Goal: Information Seeking & Learning: Learn about a topic

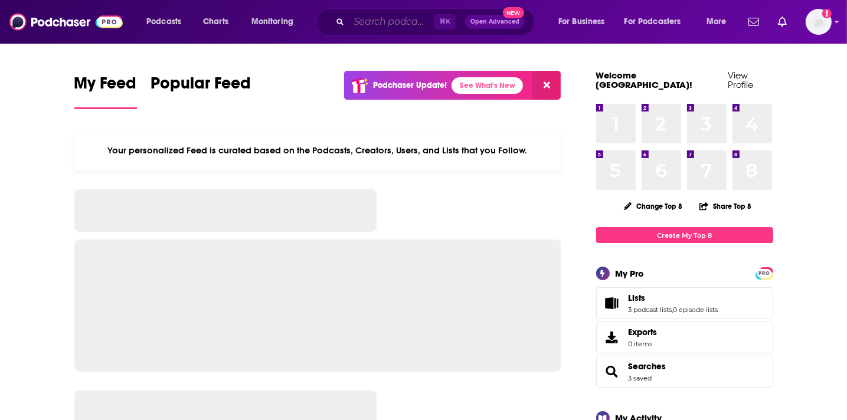
click at [364, 27] on input "Search podcasts, credits, & more..." at bounding box center [391, 21] width 85 height 19
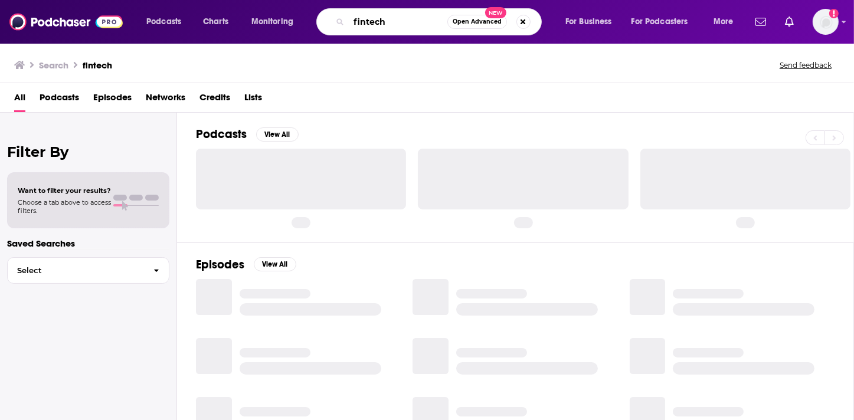
click at [408, 24] on input "fintech" at bounding box center [398, 21] width 99 height 19
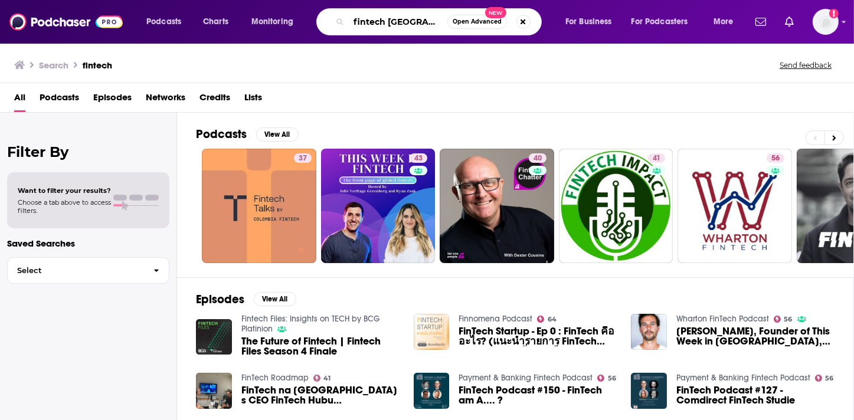
type input "fintech middle east"
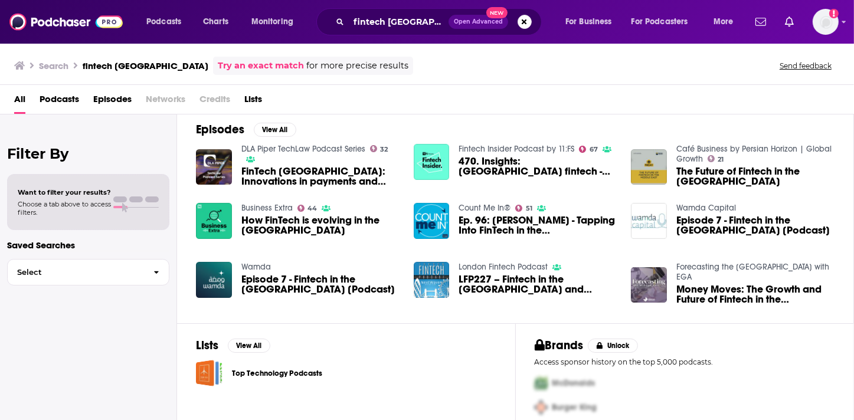
scroll to position [152, 0]
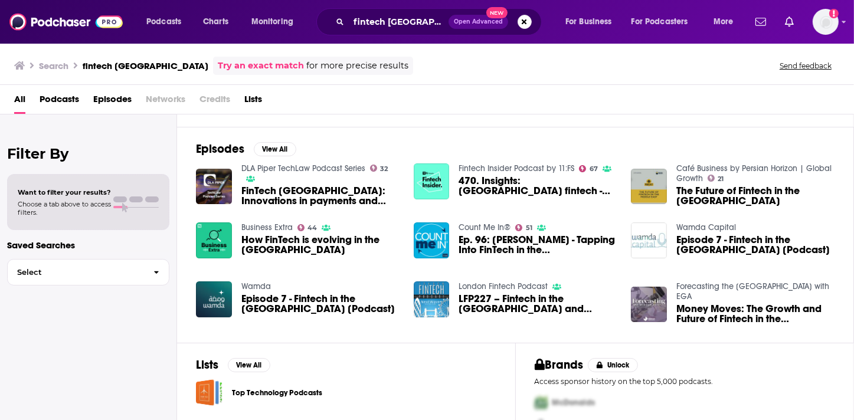
click at [263, 103] on div "All Podcasts Episodes Networks Credits Lists" at bounding box center [429, 102] width 830 height 24
click at [254, 97] on span "Lists" at bounding box center [253, 102] width 18 height 24
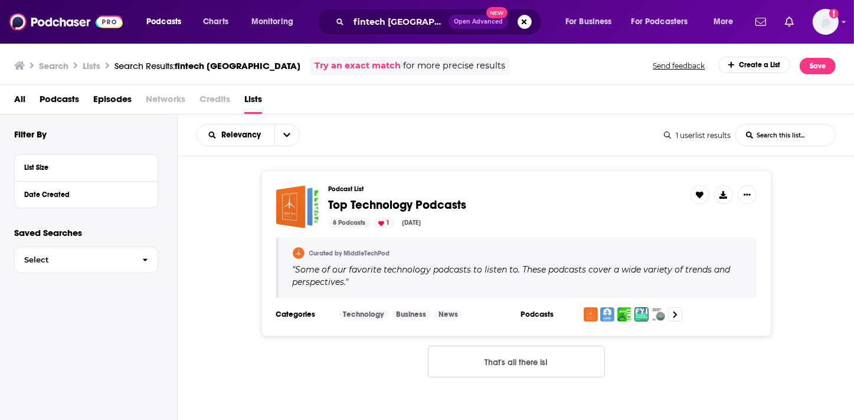
click at [55, 96] on span "Podcasts" at bounding box center [60, 102] width 40 height 24
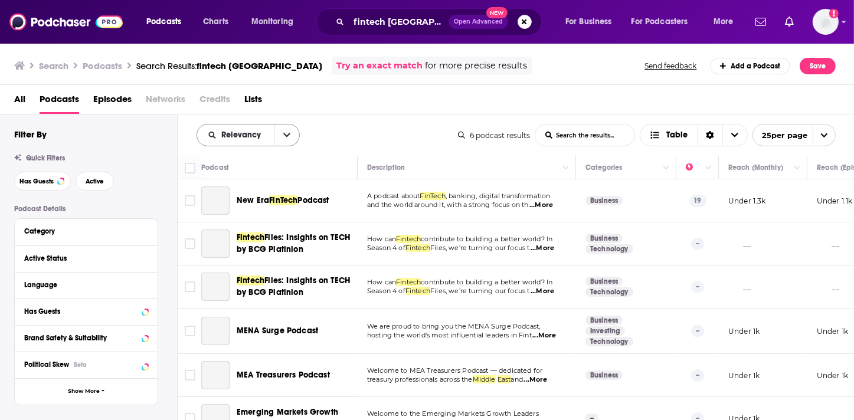
click at [290, 137] on button "open menu" at bounding box center [286, 135] width 25 height 21
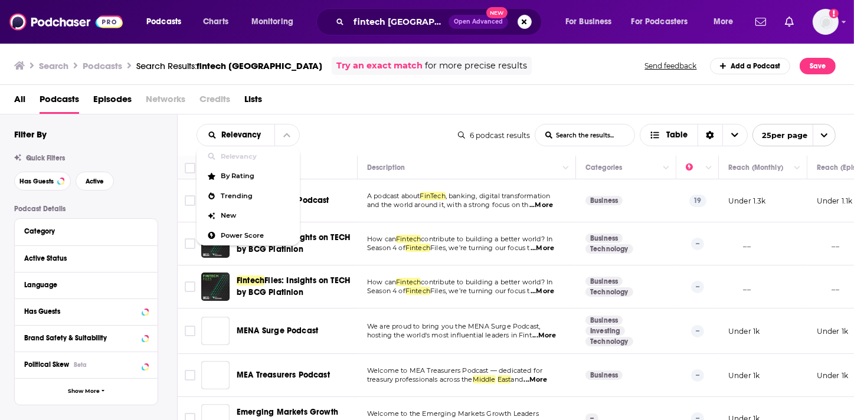
click at [353, 133] on div "Relevancy Relevancy By Rating Trending New Power Score List Search Input Search…" at bounding box center [327, 135] width 261 height 22
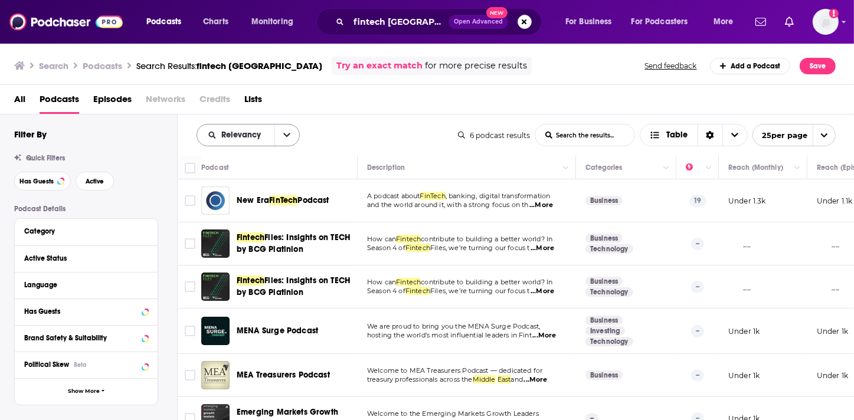
click at [283, 139] on button "open menu" at bounding box center [286, 135] width 25 height 21
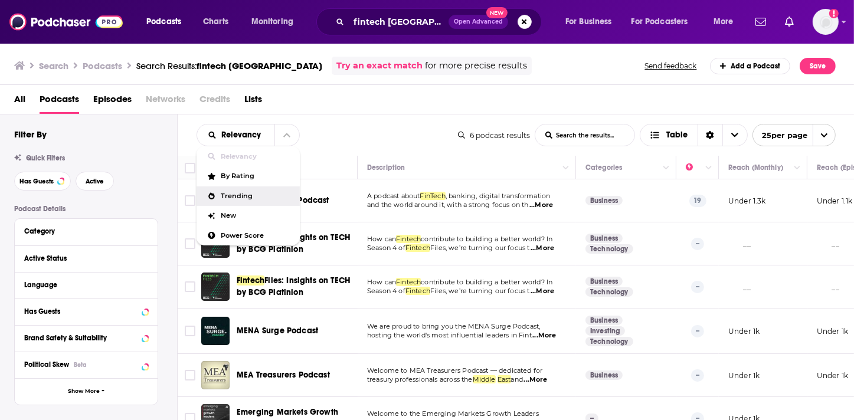
click at [247, 202] on div "Trending" at bounding box center [248, 196] width 103 height 20
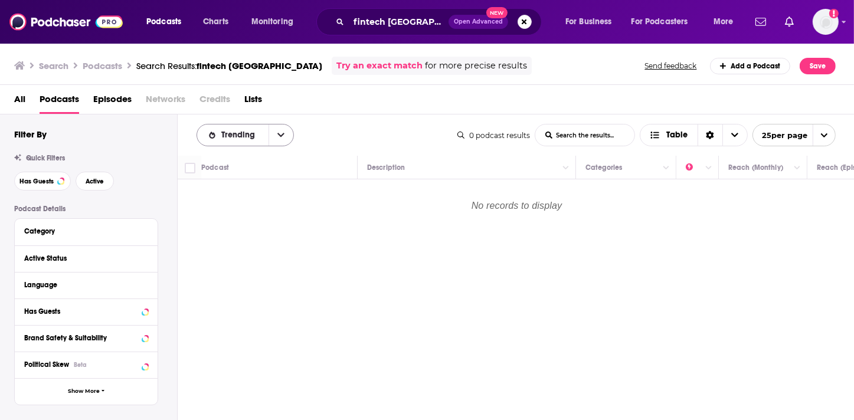
click at [279, 135] on icon "open menu" at bounding box center [280, 135] width 7 height 8
click at [259, 153] on span "Relevancy" at bounding box center [253, 156] width 64 height 6
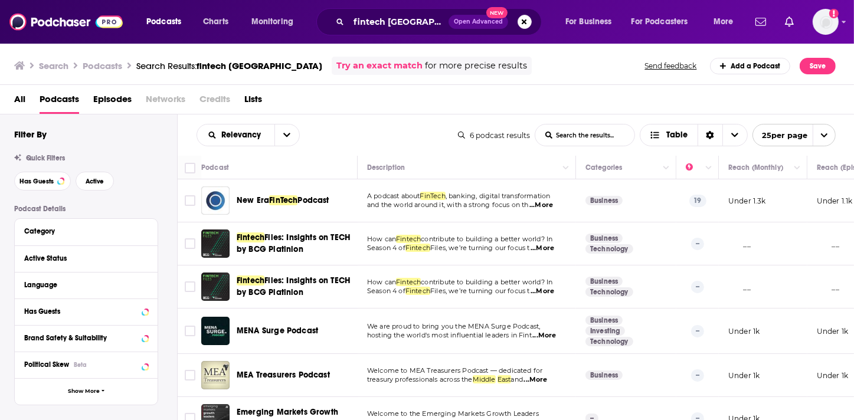
click at [312, 202] on span "Podcast" at bounding box center [312, 200] width 31 height 10
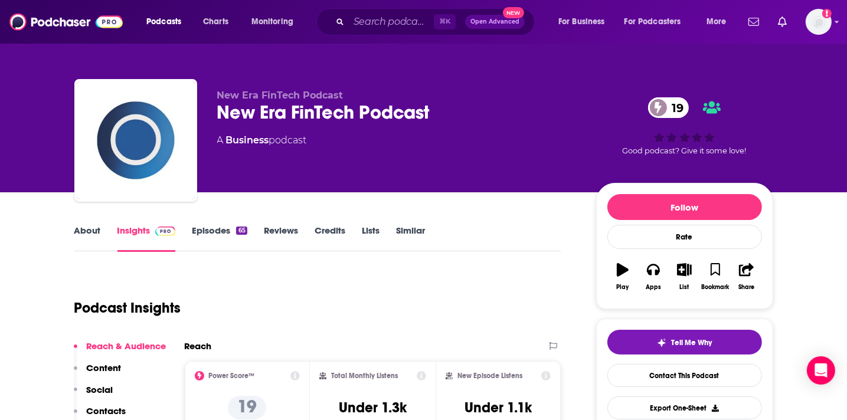
click at [94, 230] on link "About" at bounding box center [87, 238] width 27 height 27
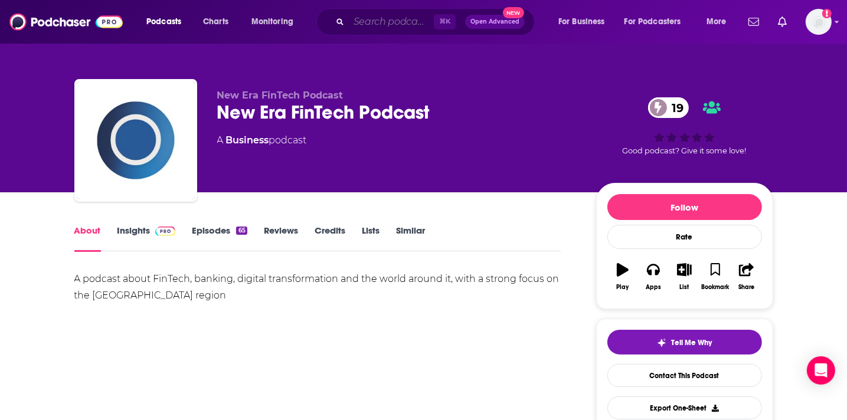
click at [397, 29] on input "Search podcasts, credits, & more..." at bounding box center [391, 21] width 85 height 19
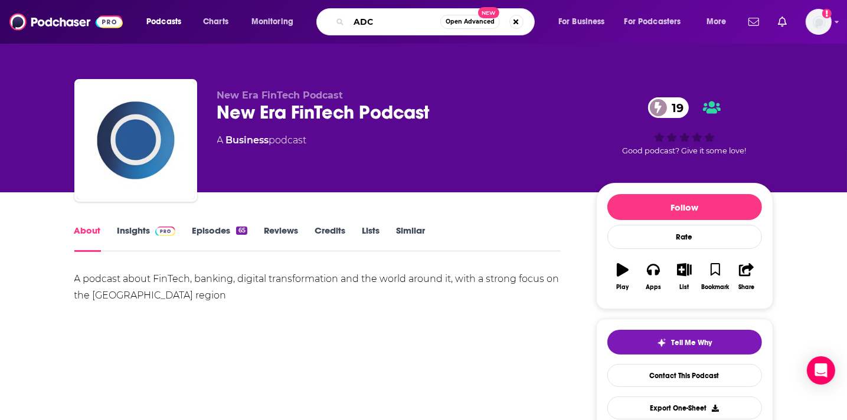
type input "ADCB"
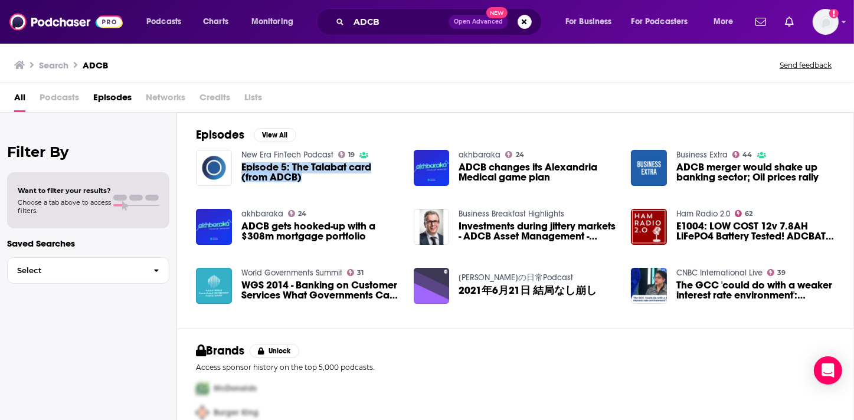
click at [256, 151] on link "New Era FinTech Podcast" at bounding box center [287, 155] width 92 height 10
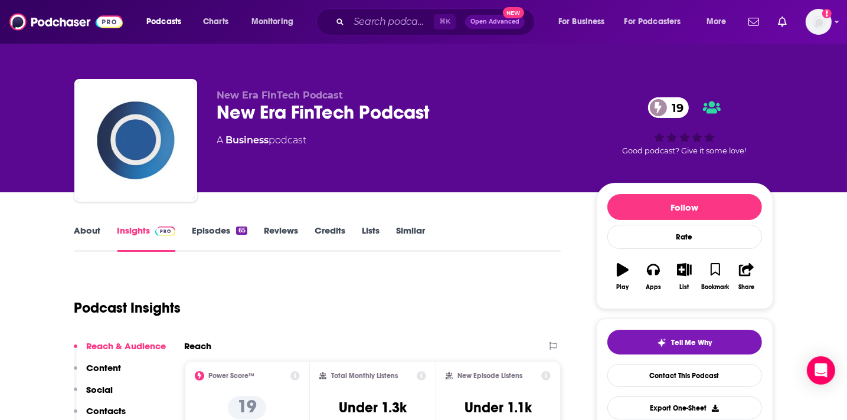
click at [211, 234] on link "Episodes 65" at bounding box center [219, 238] width 55 height 27
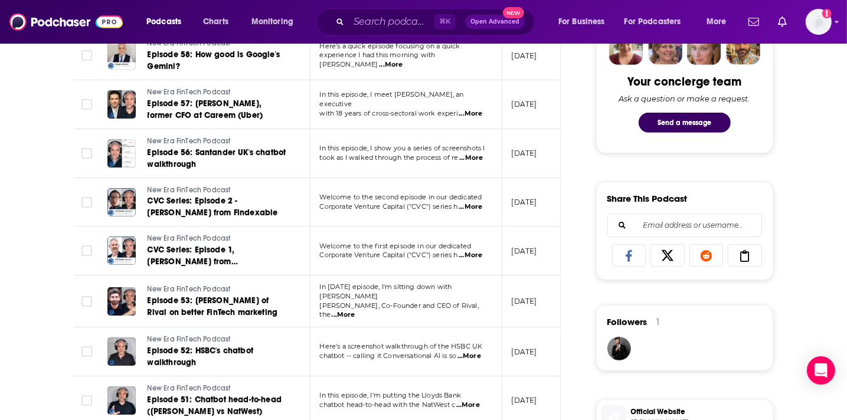
scroll to position [808, 0]
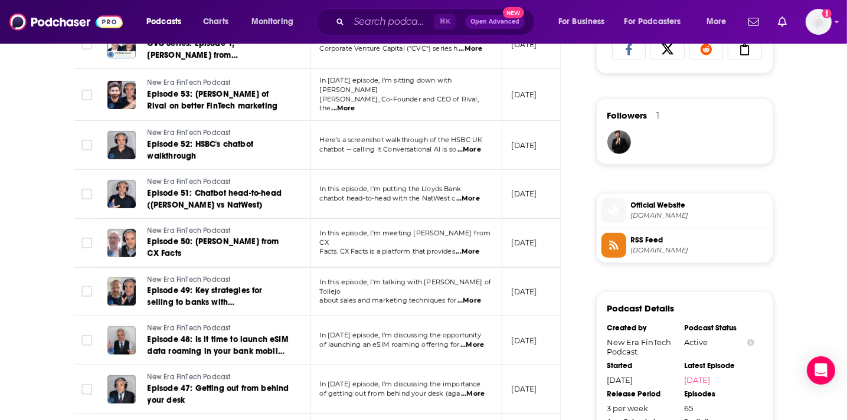
click at [687, 214] on span "neweradigitalpartners.com" at bounding box center [699, 215] width 137 height 9
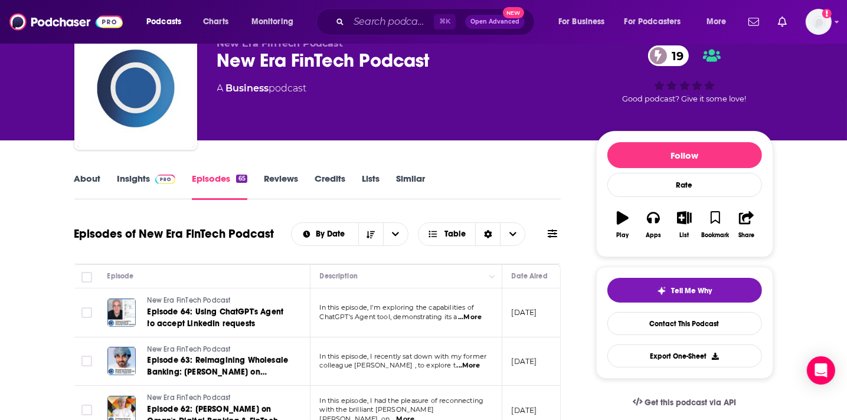
scroll to position [0, 0]
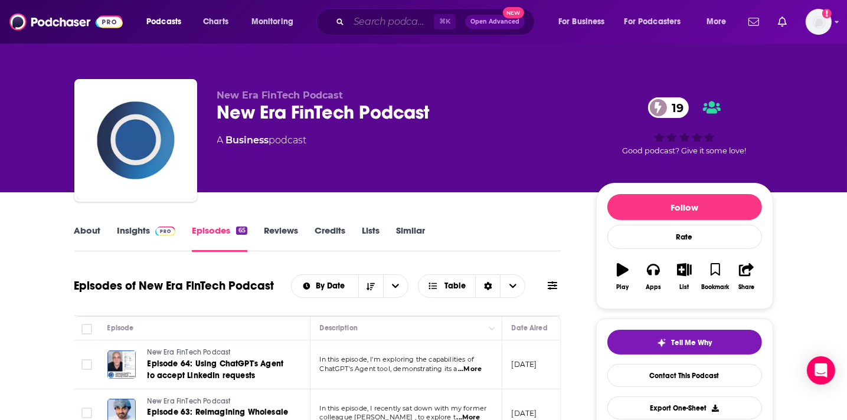
click at [399, 23] on input "Search podcasts, credits, & more..." at bounding box center [391, 21] width 85 height 19
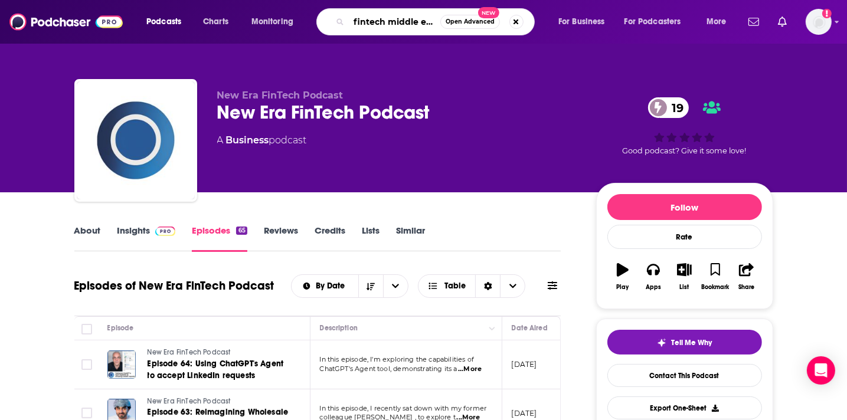
type input "fintech middle east"
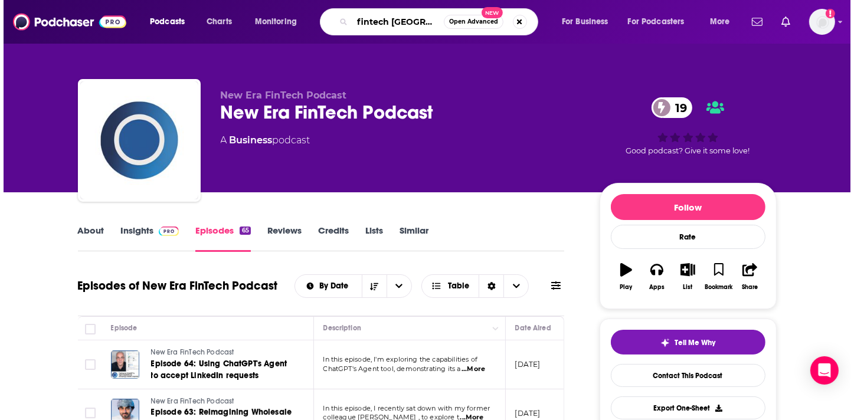
scroll to position [0, 2]
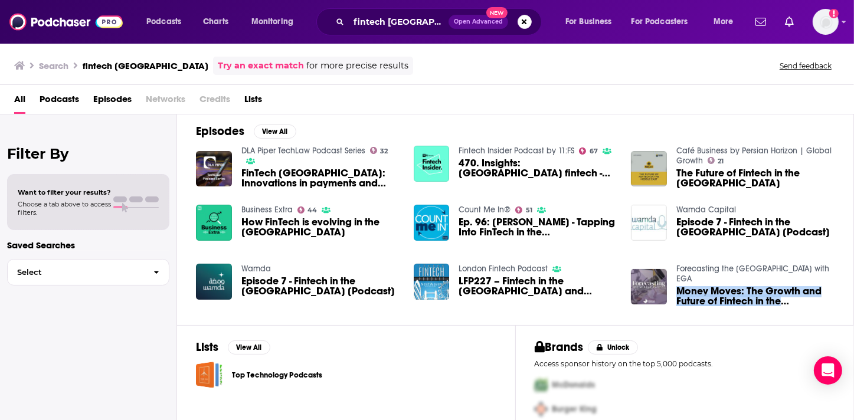
scroll to position [207, 0]
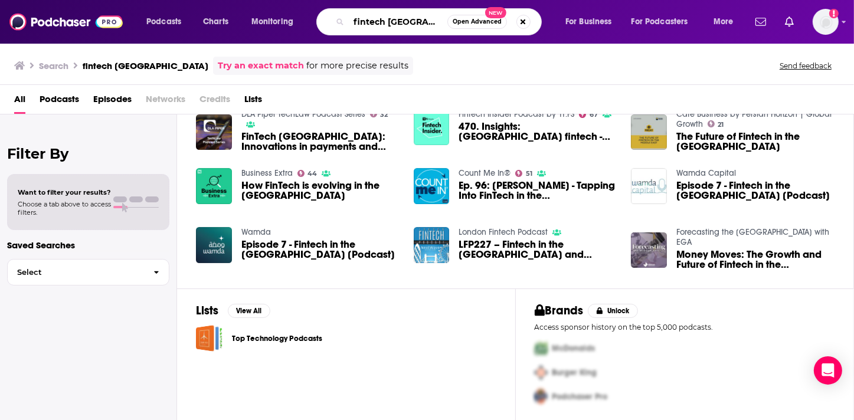
click at [388, 28] on input "fintech middle east" at bounding box center [398, 21] width 99 height 19
drag, startPoint x: 387, startPoint y: 22, endPoint x: 450, endPoint y: 25, distance: 63.2
click at [450, 25] on div "fintech middle east Open Advanced New" at bounding box center [428, 21] width 225 height 27
type input "f"
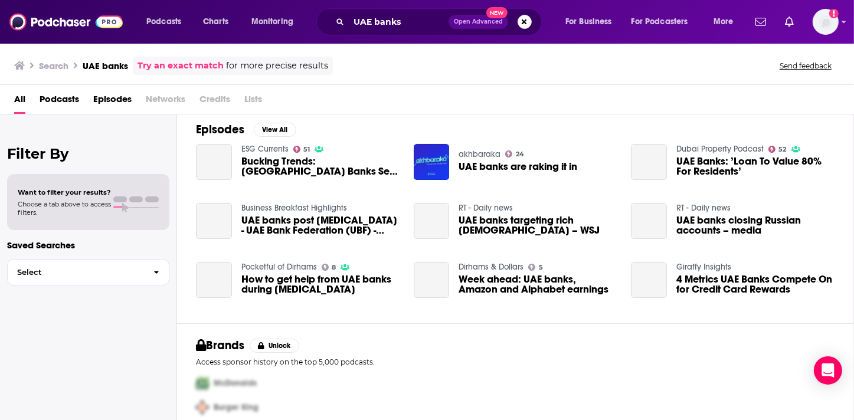
scroll to position [165, 0]
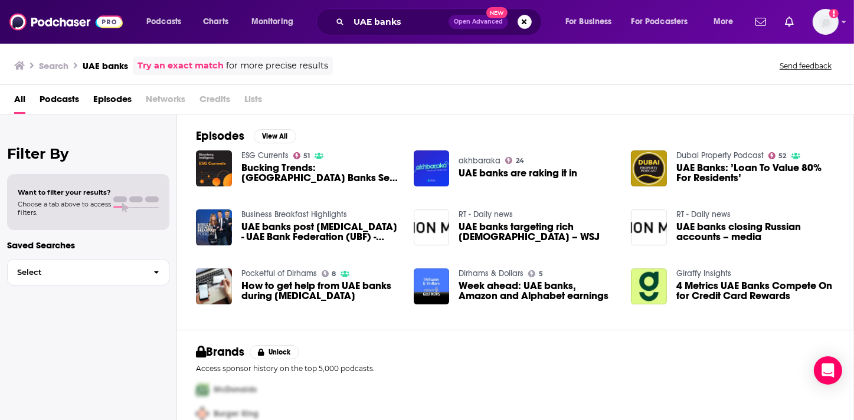
click at [391, 32] on div "UAE banks Open Advanced New" at bounding box center [428, 21] width 225 height 27
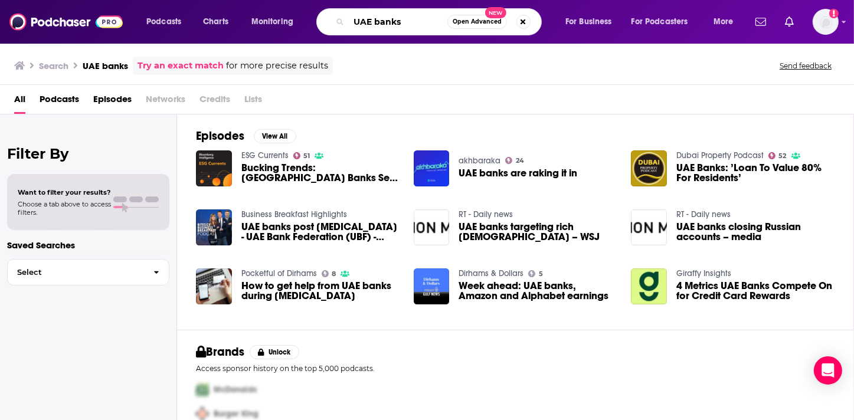
click at [424, 22] on input "UAE banks" at bounding box center [398, 21] width 99 height 19
drag, startPoint x: 418, startPoint y: 23, endPoint x: 340, endPoint y: 22, distance: 78.5
click at [340, 22] on div "UAE banks Open Advanced New" at bounding box center [428, 21] width 225 height 27
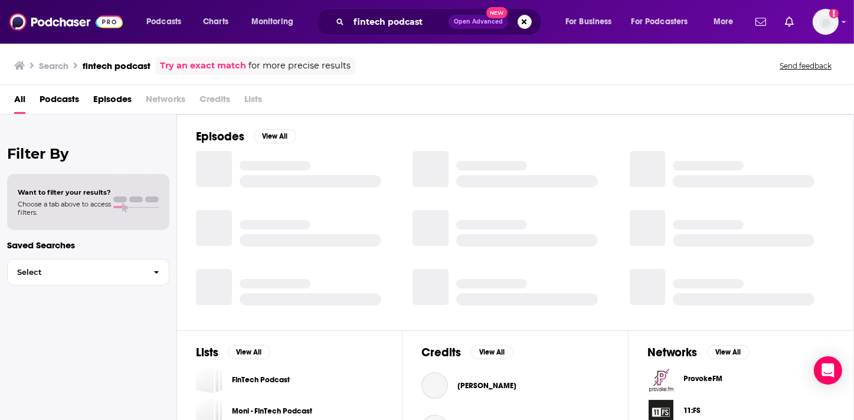
scroll to position [165, 0]
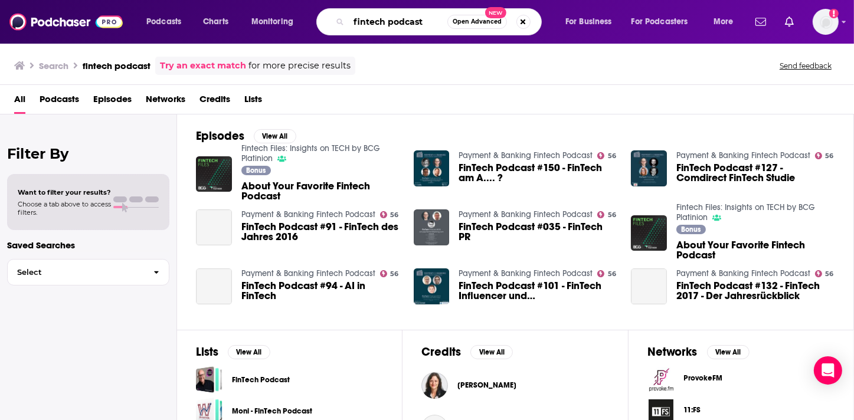
drag, startPoint x: 391, startPoint y: 21, endPoint x: 417, endPoint y: 23, distance: 25.4
click at [417, 23] on input "fintech podcast" at bounding box center [398, 21] width 99 height 19
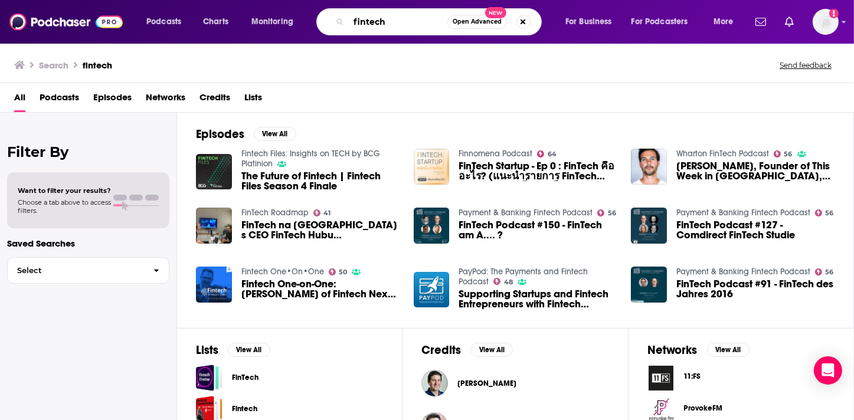
click at [394, 25] on input "fintech" at bounding box center [398, 21] width 99 height 19
drag, startPoint x: 392, startPoint y: 22, endPoint x: 346, endPoint y: 22, distance: 46.0
click at [346, 22] on div "fintech Open Advanced New" at bounding box center [428, 21] width 225 height 27
click at [565, 134] on div "Episodes View All Fintech Files: Insights on TECH by BCG Platinion The Future o…" at bounding box center [515, 220] width 677 height 216
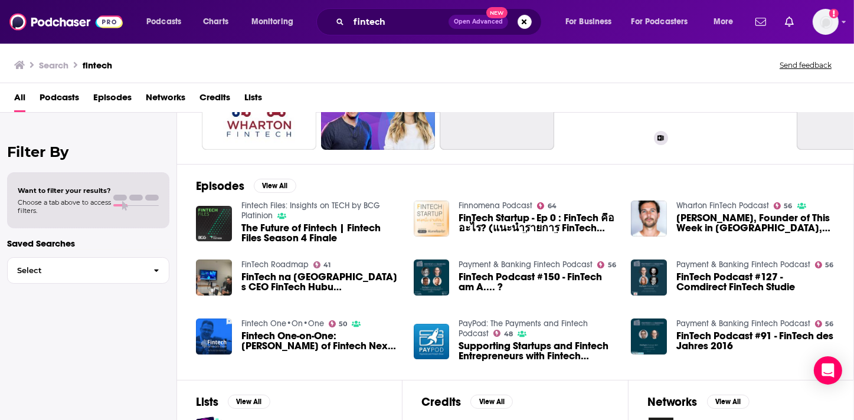
scroll to position [18, 0]
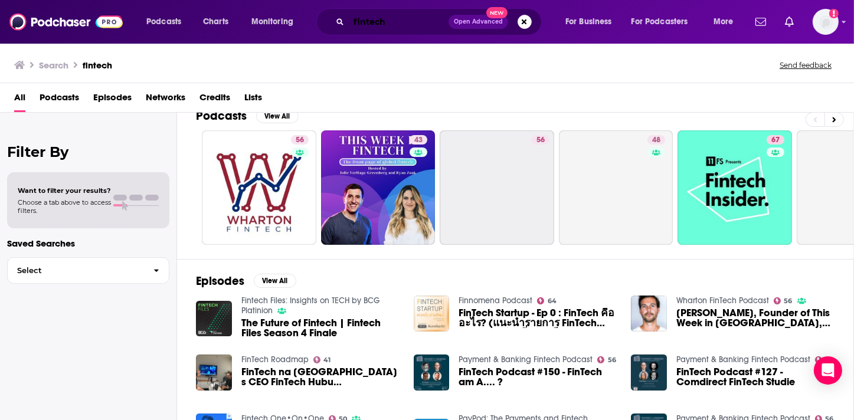
click at [394, 25] on input "fintech" at bounding box center [399, 21] width 100 height 19
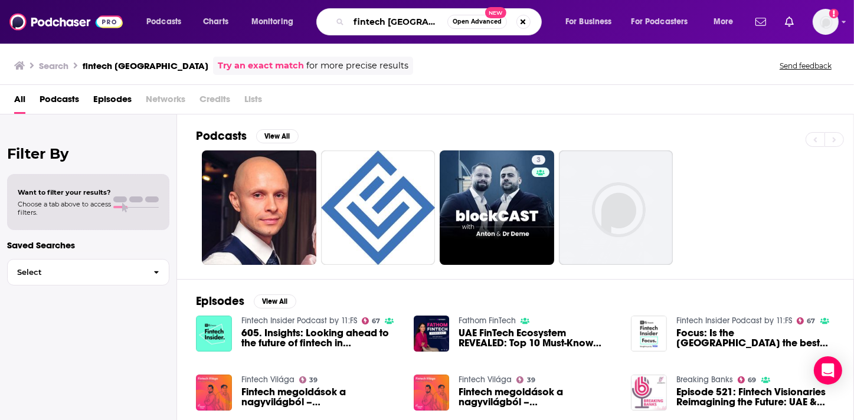
click at [421, 22] on input "fintech UAE" at bounding box center [398, 21] width 99 height 19
drag, startPoint x: 410, startPoint y: 22, endPoint x: 335, endPoint y: 12, distance: 76.3
click at [335, 12] on div "fintech UAE Open Advanced New" at bounding box center [428, 21] width 225 height 27
type input "Hub71"
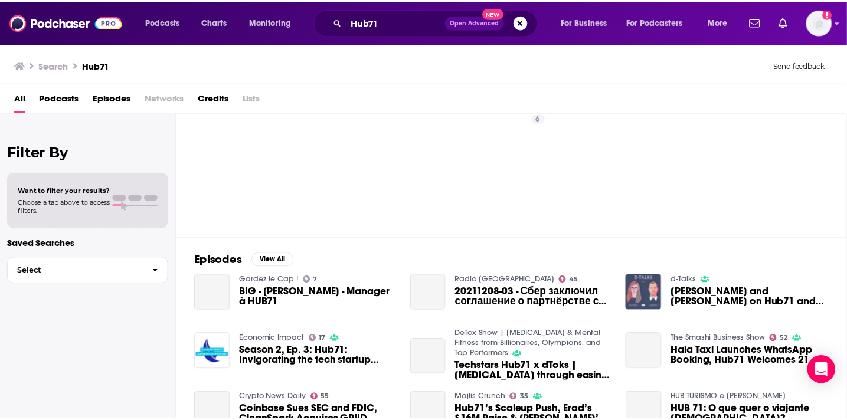
scroll to position [87, 0]
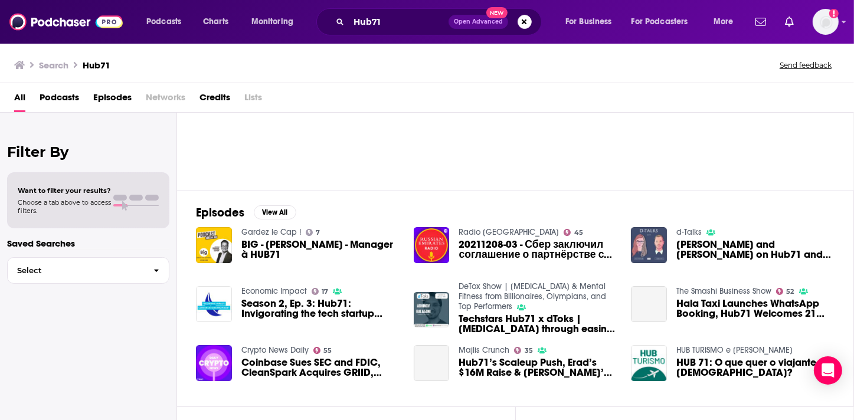
click at [261, 287] on link "Economic Impact" at bounding box center [274, 291] width 66 height 10
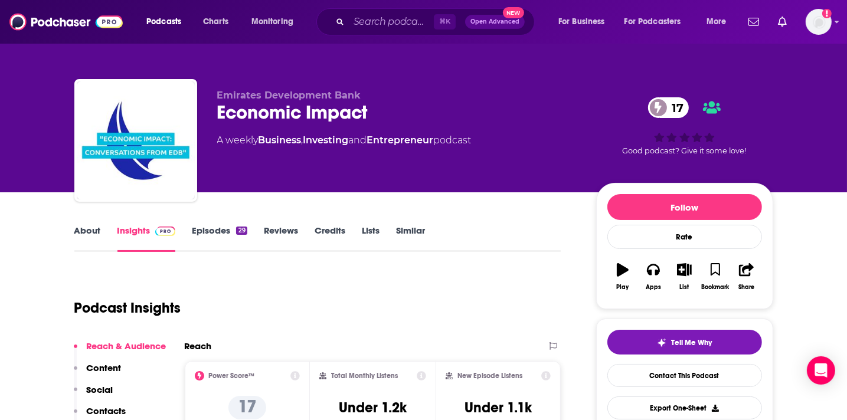
click at [83, 230] on link "About" at bounding box center [87, 238] width 27 height 27
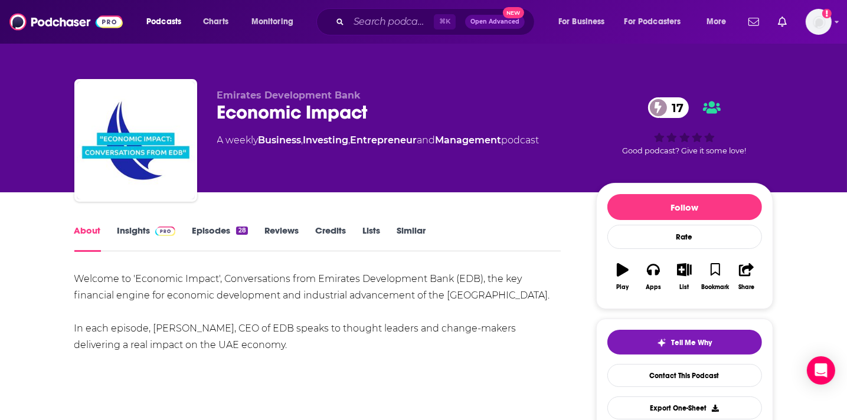
click at [209, 232] on link "Episodes 28" at bounding box center [219, 238] width 55 height 27
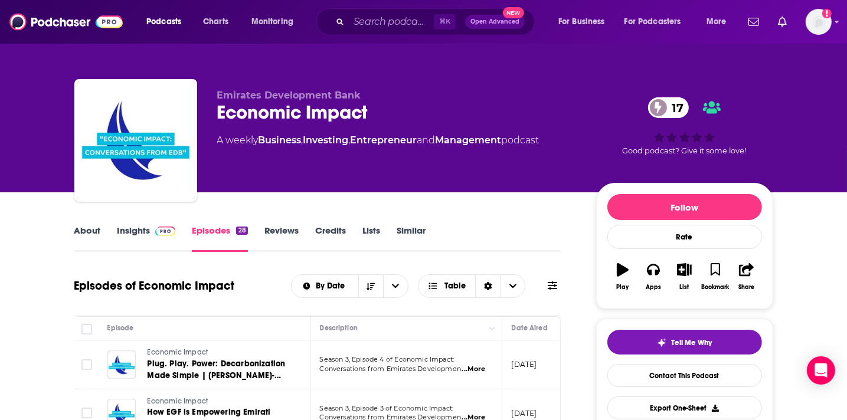
click at [145, 234] on link "Insights" at bounding box center [146, 238] width 58 height 27
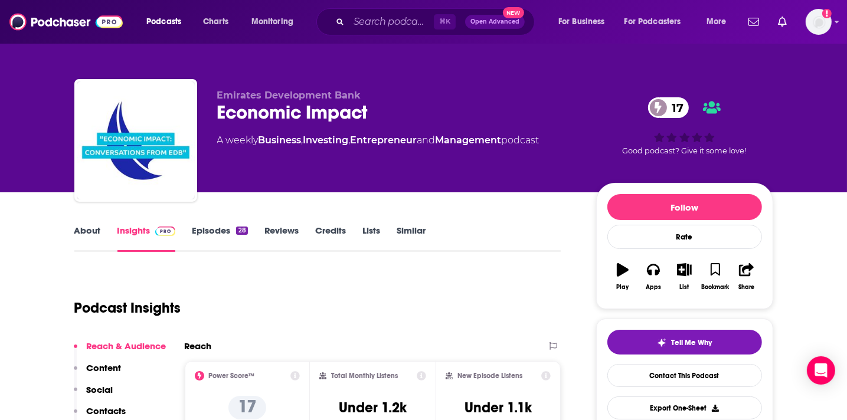
click at [205, 233] on link "Episodes 28" at bounding box center [219, 238] width 55 height 27
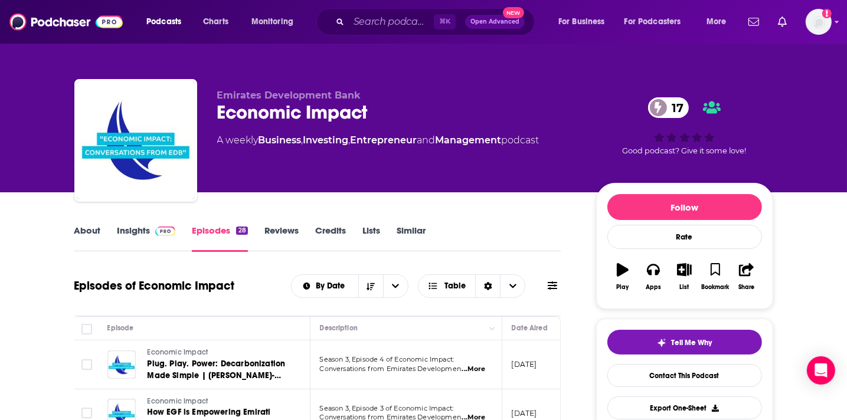
click at [91, 230] on link "About" at bounding box center [87, 238] width 27 height 27
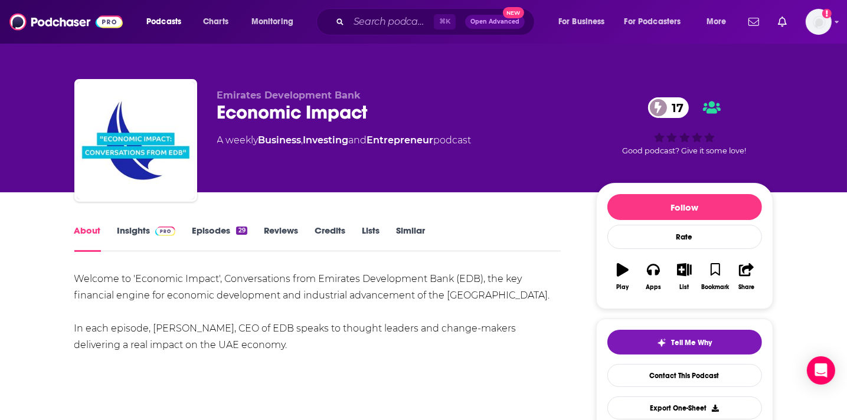
drag, startPoint x: 241, startPoint y: 352, endPoint x: 74, endPoint y: 281, distance: 182.2
copy div "Welcome to 'Economic Impact', Conversations from Emirates Development Bank (EDB…"
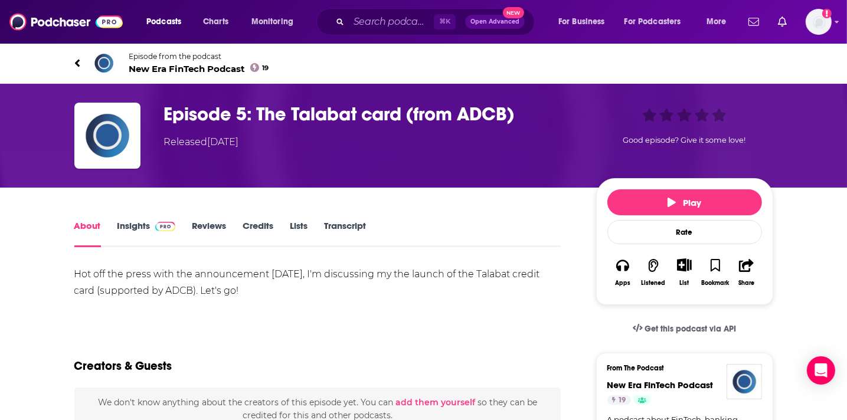
click at [150, 225] on span at bounding box center [162, 225] width 25 height 11
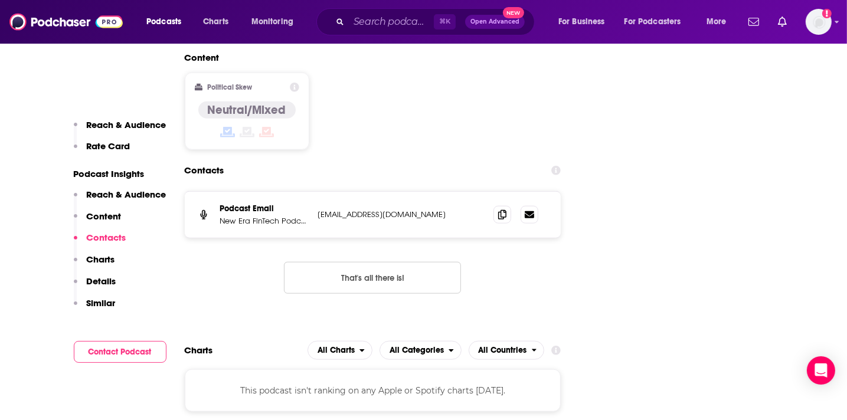
scroll to position [1134, 0]
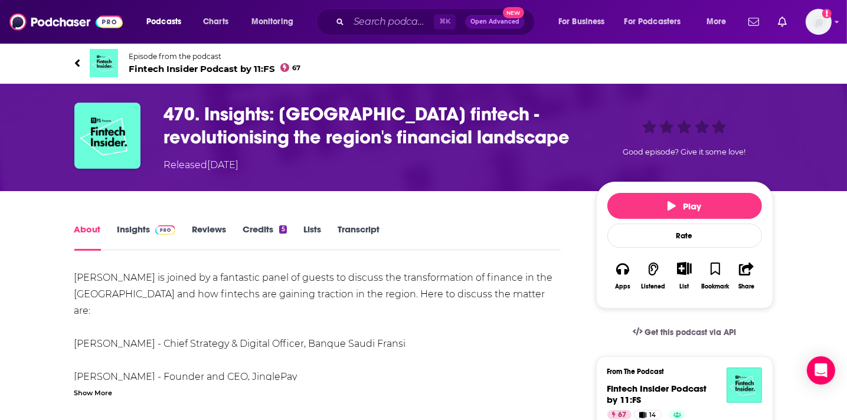
click at [127, 226] on link "Insights" at bounding box center [146, 237] width 58 height 27
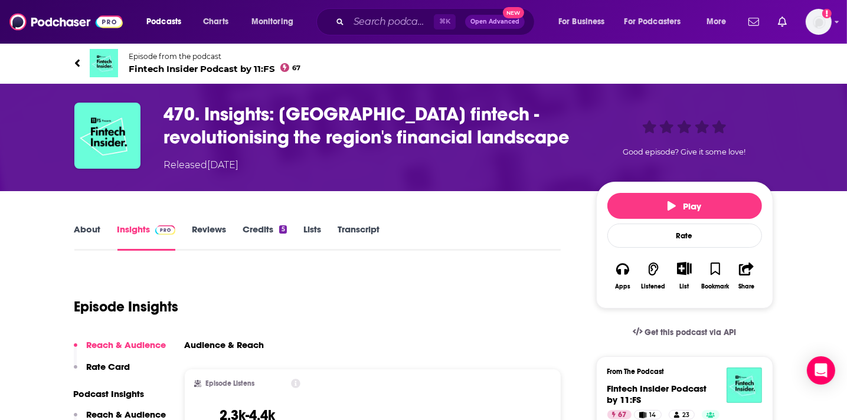
click at [91, 228] on link "About" at bounding box center [87, 237] width 27 height 27
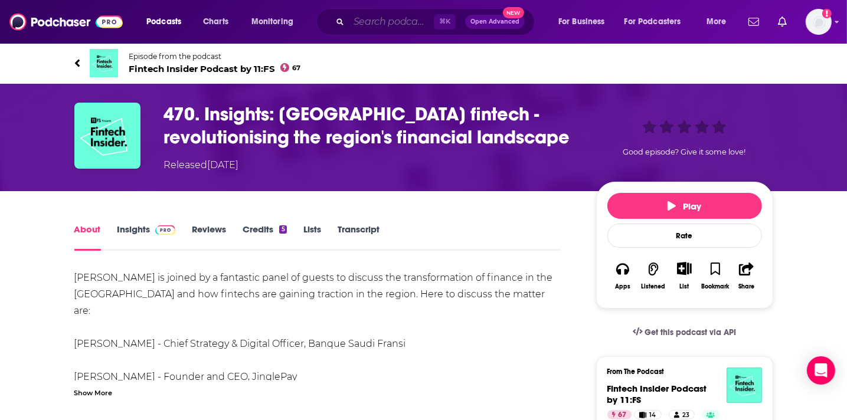
click at [381, 22] on input "Search podcasts, credits, & more..." at bounding box center [391, 21] width 85 height 19
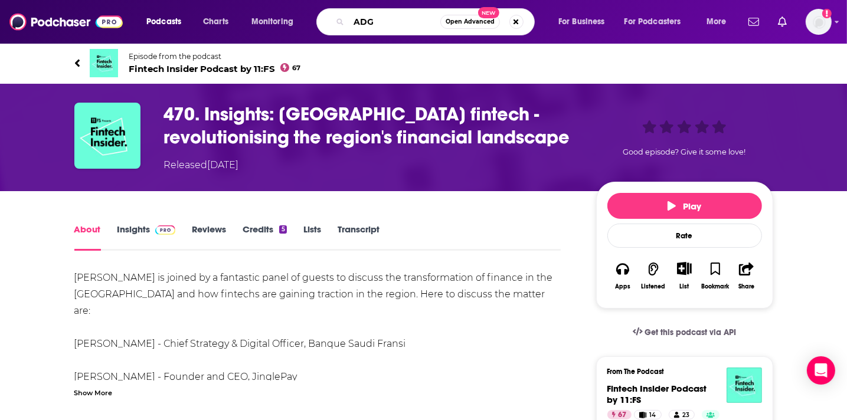
type input "ADGM"
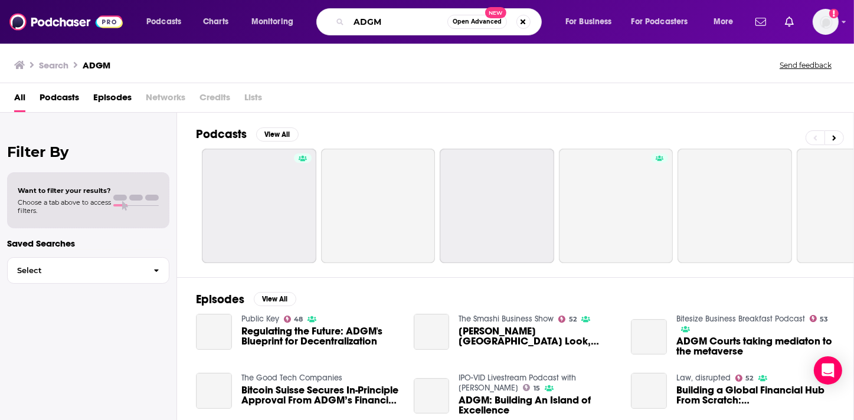
drag, startPoint x: 394, startPoint y: 21, endPoint x: 314, endPoint y: 17, distance: 80.3
click at [315, 17] on div "Podcasts Charts Monitoring ADGM Open Advanced New For Business For Podcasters M…" at bounding box center [441, 21] width 607 height 27
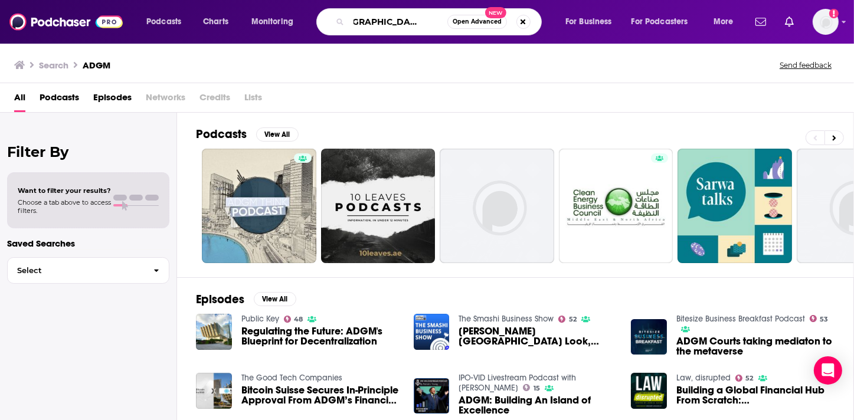
scroll to position [0, 28]
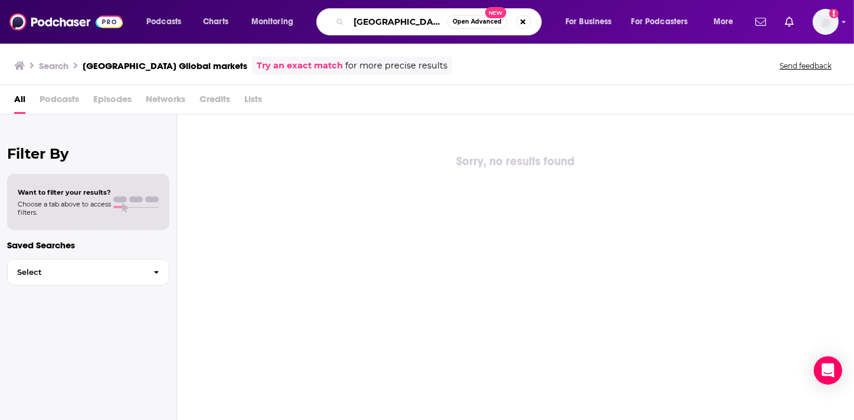
click at [414, 24] on input "Abu Dhabi Gllobal markets" at bounding box center [398, 21] width 99 height 19
type input "Abu Dhabi Global markets"
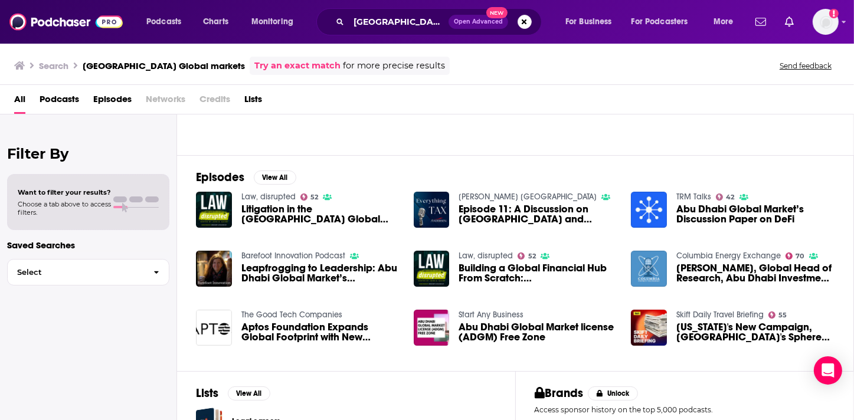
scroll to position [124, 0]
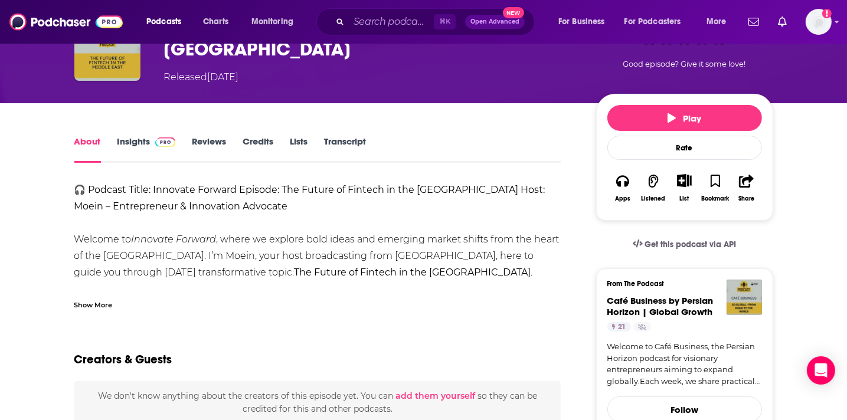
scroll to position [106, 0]
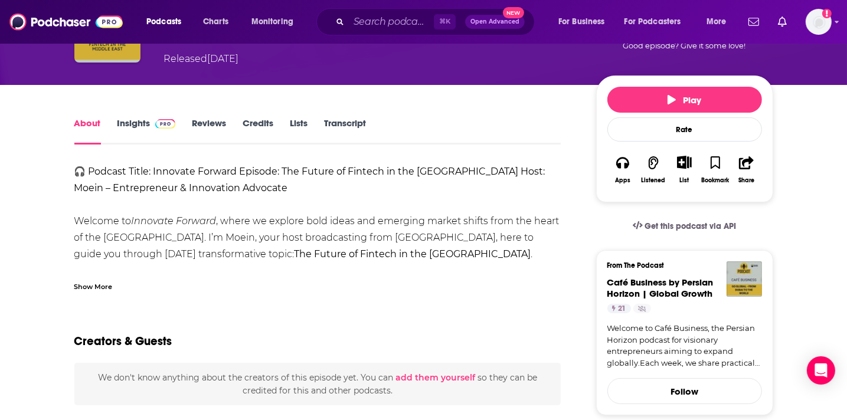
click at [153, 122] on span at bounding box center [162, 122] width 25 height 11
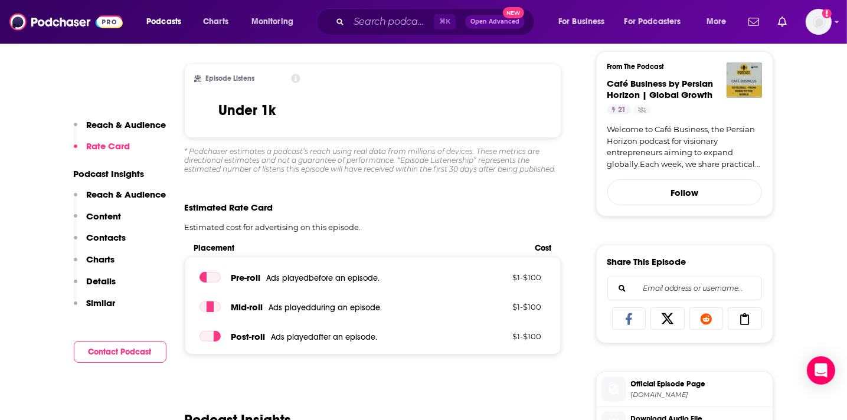
scroll to position [316, 0]
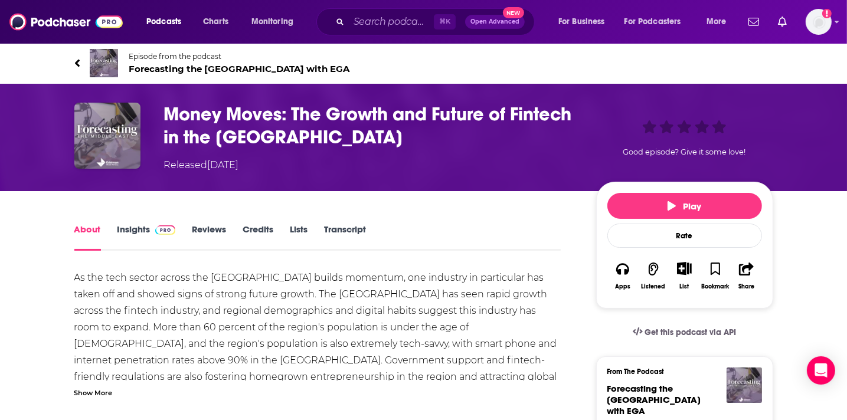
click at [145, 225] on link "Insights" at bounding box center [146, 237] width 58 height 27
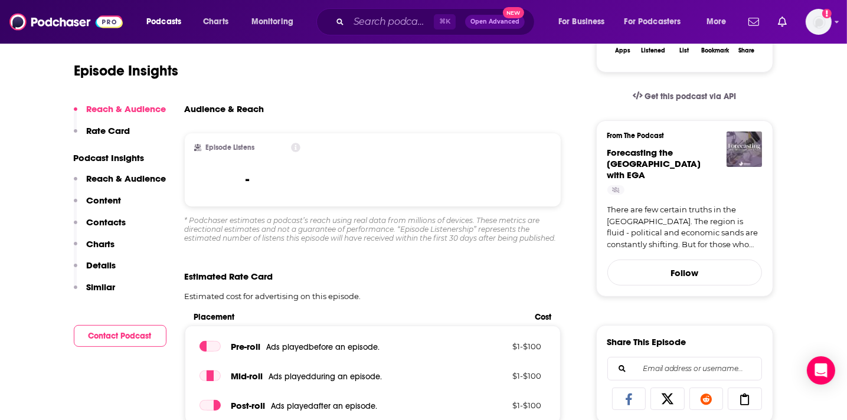
scroll to position [247, 0]
